Goal: Check status: Check status

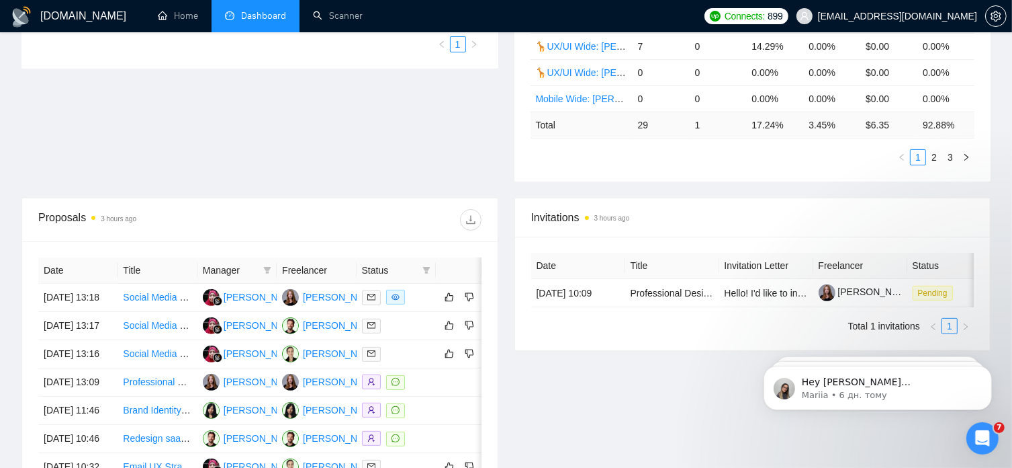
scroll to position [351, 0]
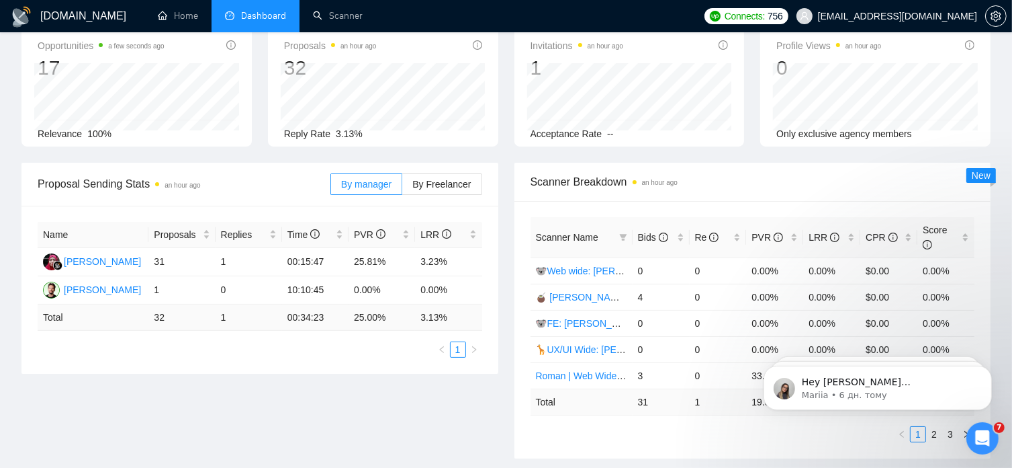
scroll to position [64, 0]
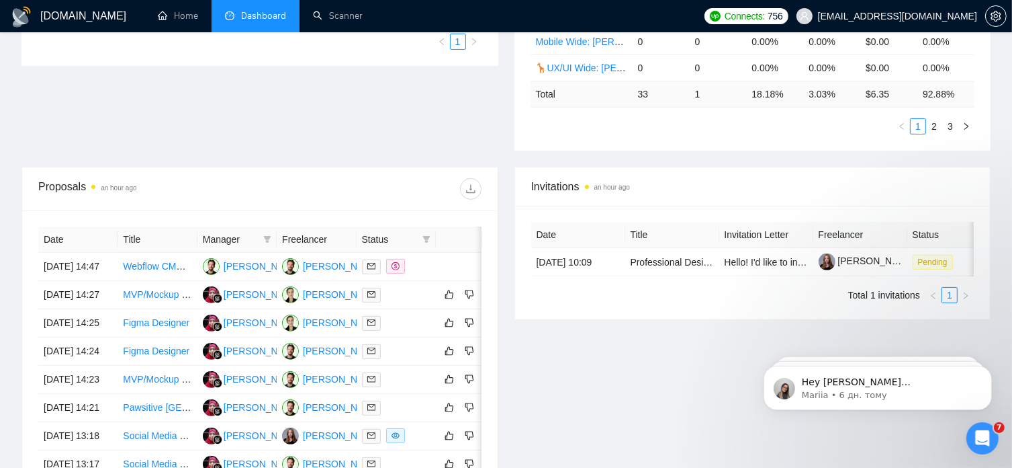
scroll to position [384, 0]
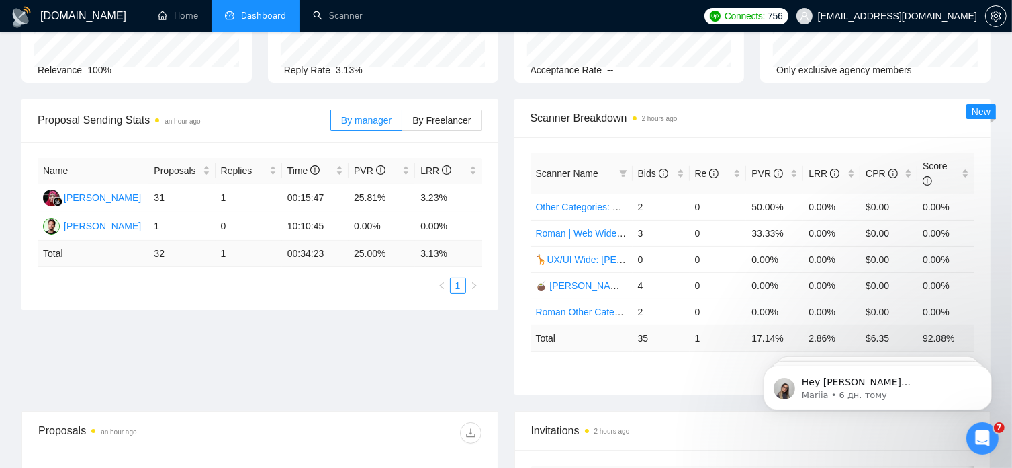
scroll to position [135, 0]
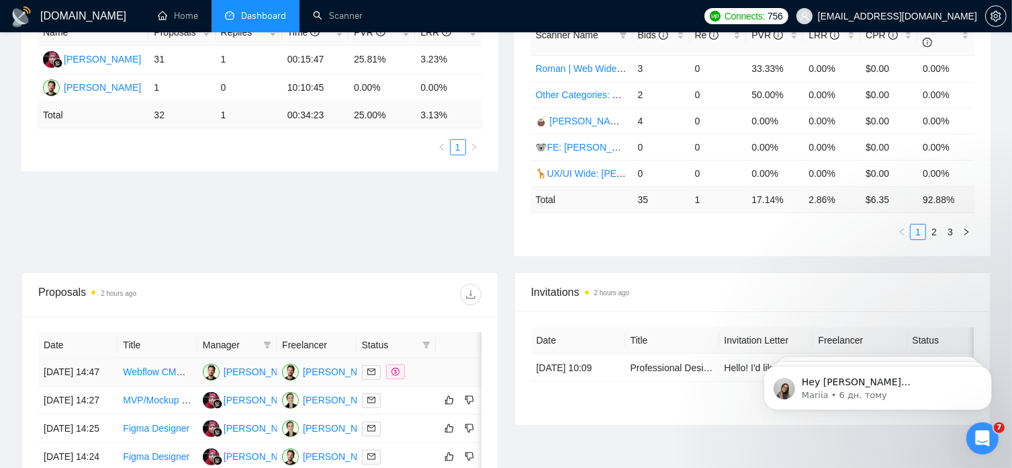
scroll to position [274, 0]
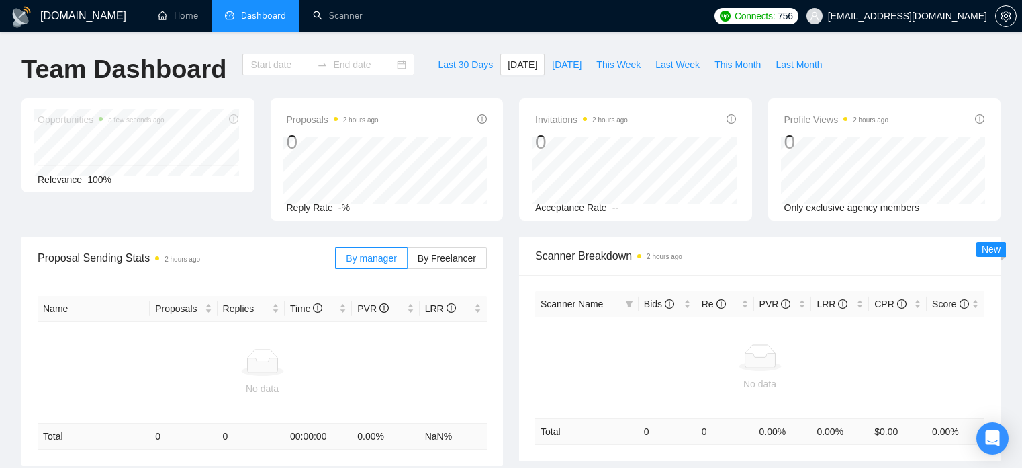
type input "[DATE]"
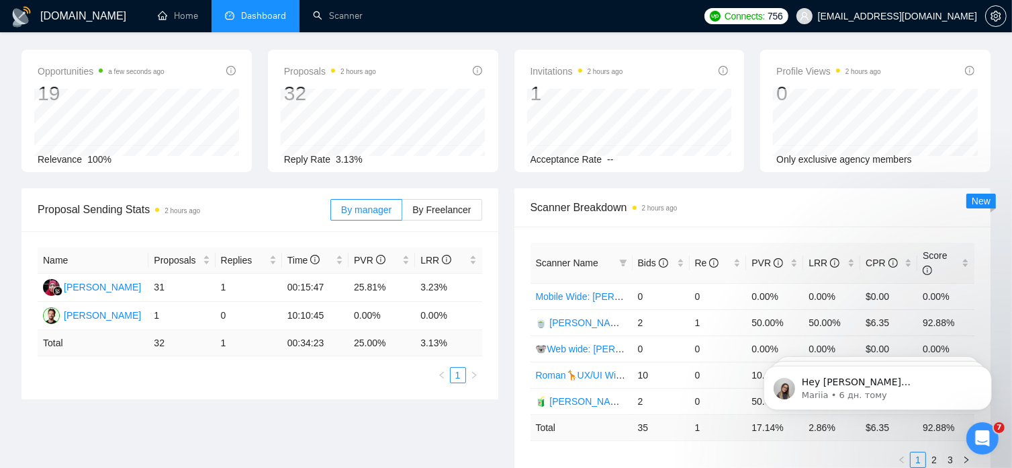
scroll to position [40, 0]
